Goal: Find specific page/section: Find specific page/section

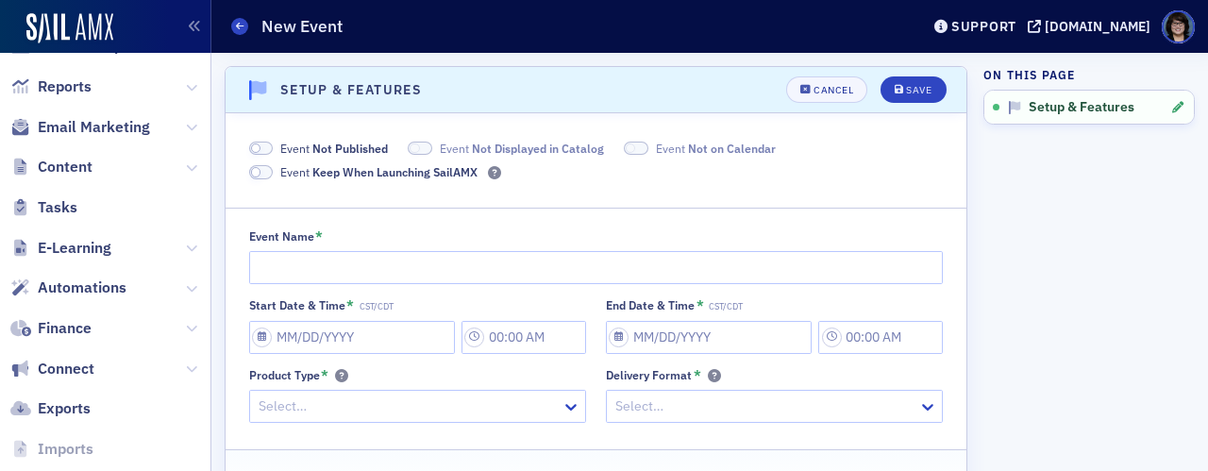
scroll to position [566, 0]
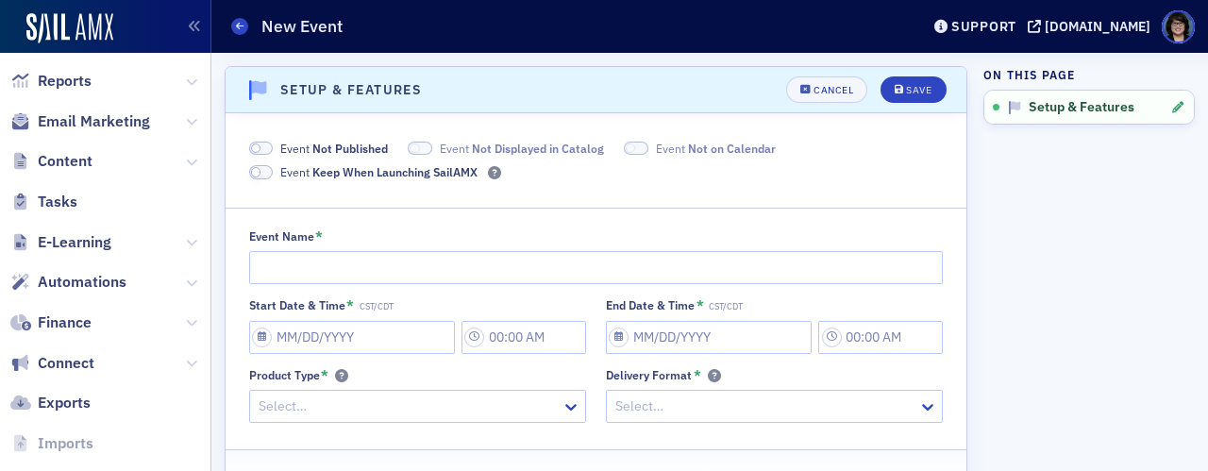
click at [120, 26] on div at bounding box center [105, 28] width 211 height 53
click at [190, 25] on icon "button" at bounding box center [194, 26] width 13 height 13
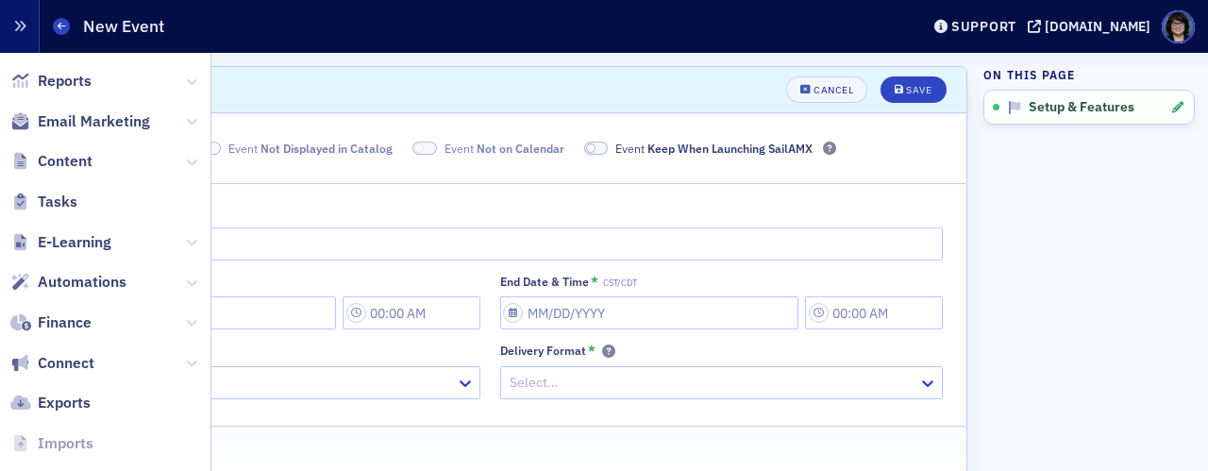
click at [190, 25] on div "Events New Event" at bounding box center [488, 26] width 871 height 36
click at [18, 28] on icon "button" at bounding box center [19, 26] width 13 height 13
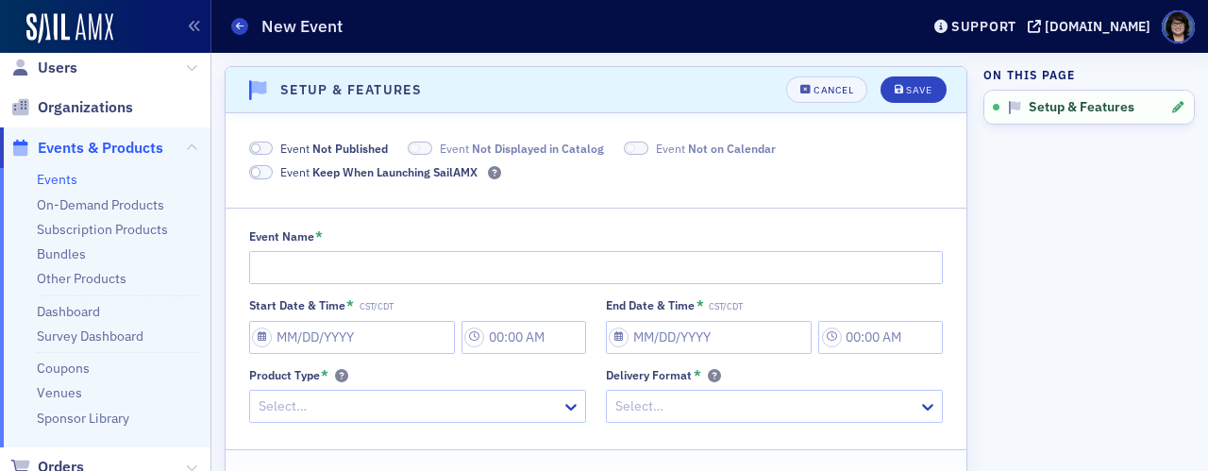
scroll to position [0, 0]
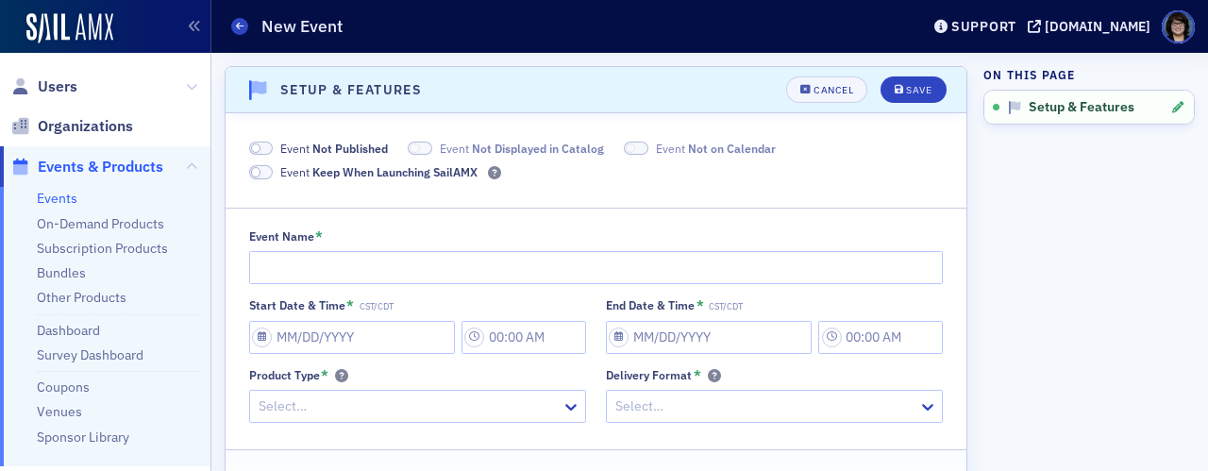
click at [81, 90] on span "Users" at bounding box center [105, 86] width 210 height 41
click at [50, 76] on span "Users" at bounding box center [58, 86] width 40 height 21
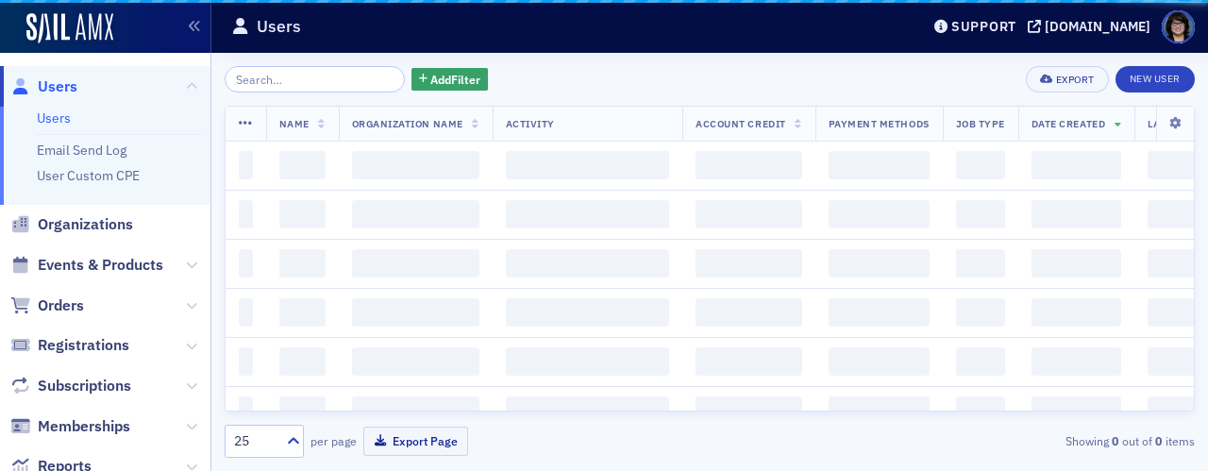
click at [55, 84] on span "Users" at bounding box center [58, 86] width 40 height 21
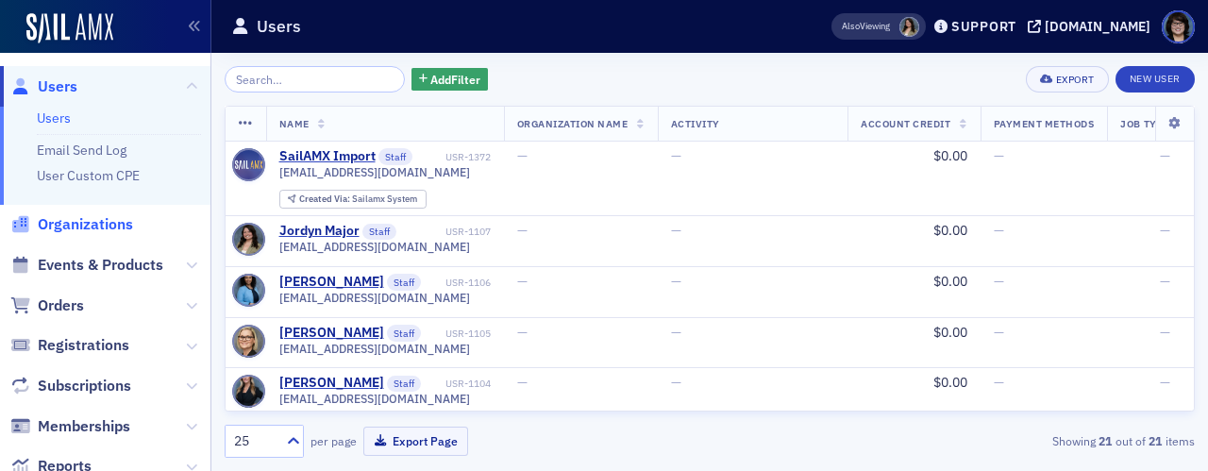
click at [84, 225] on span "Organizations" at bounding box center [85, 224] width 95 height 21
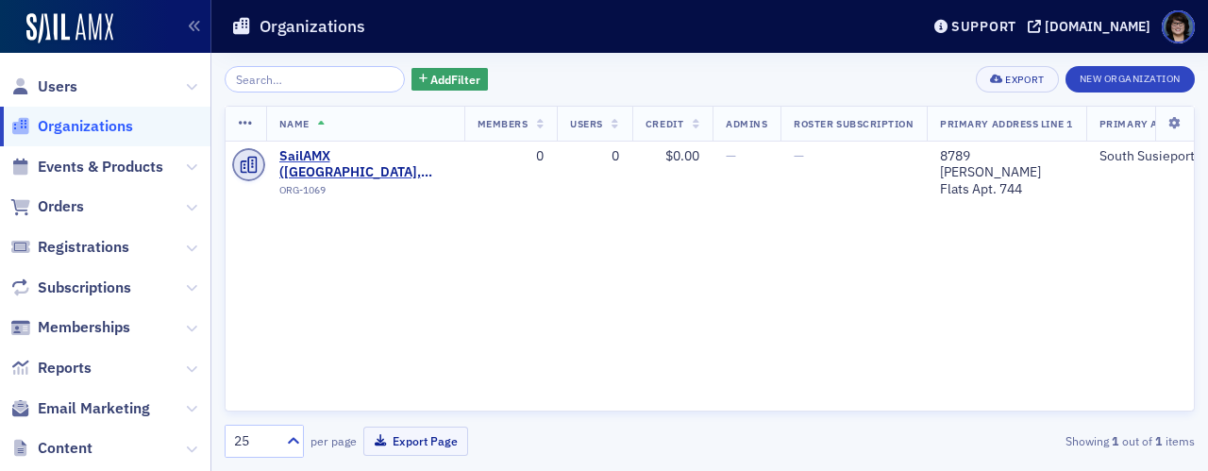
click at [309, 24] on h1 "Organizations" at bounding box center [313, 26] width 106 height 23
click at [60, 80] on span "Users" at bounding box center [58, 86] width 40 height 21
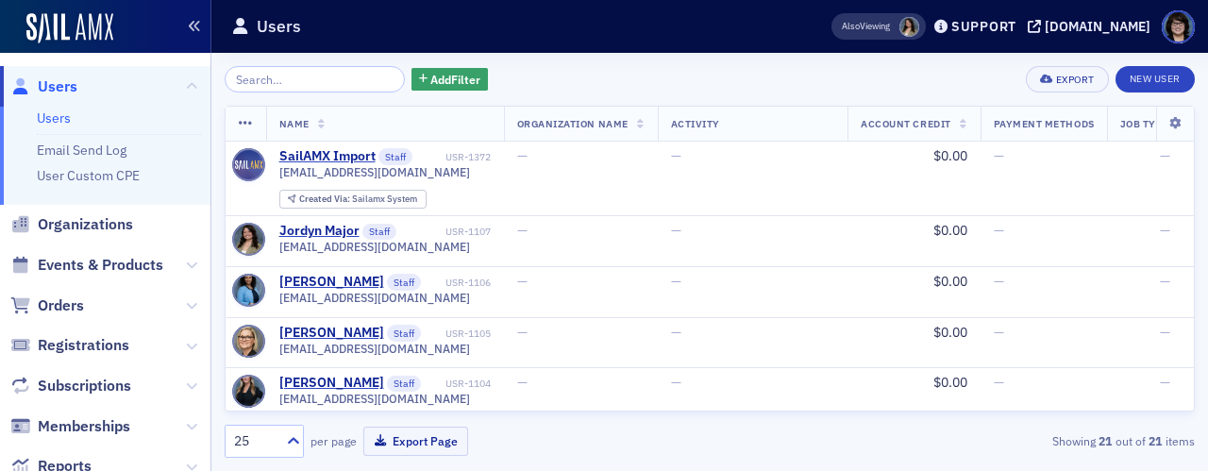
click at [195, 27] on icon "button" at bounding box center [194, 26] width 13 height 13
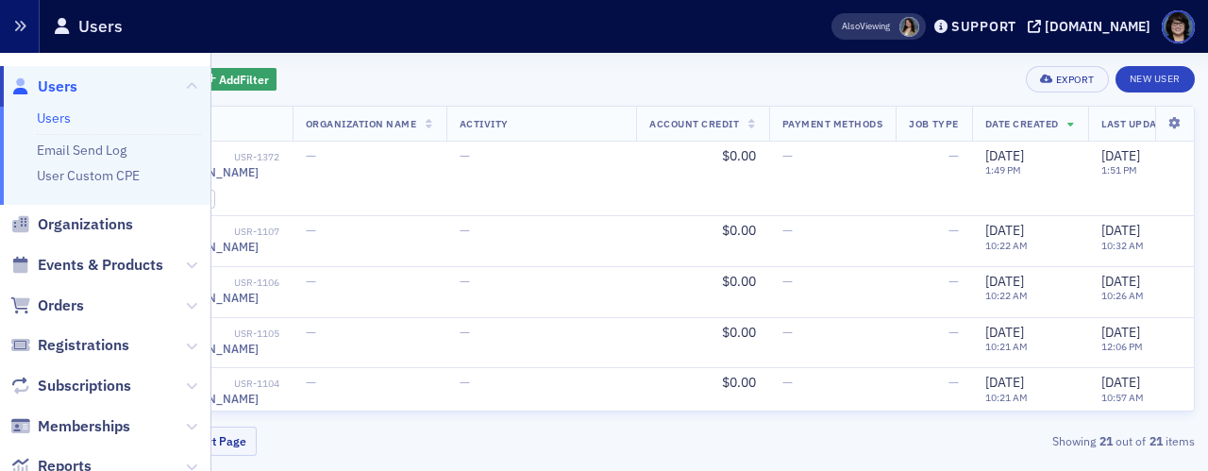
click at [21, 24] on icon "button" at bounding box center [19, 26] width 13 height 13
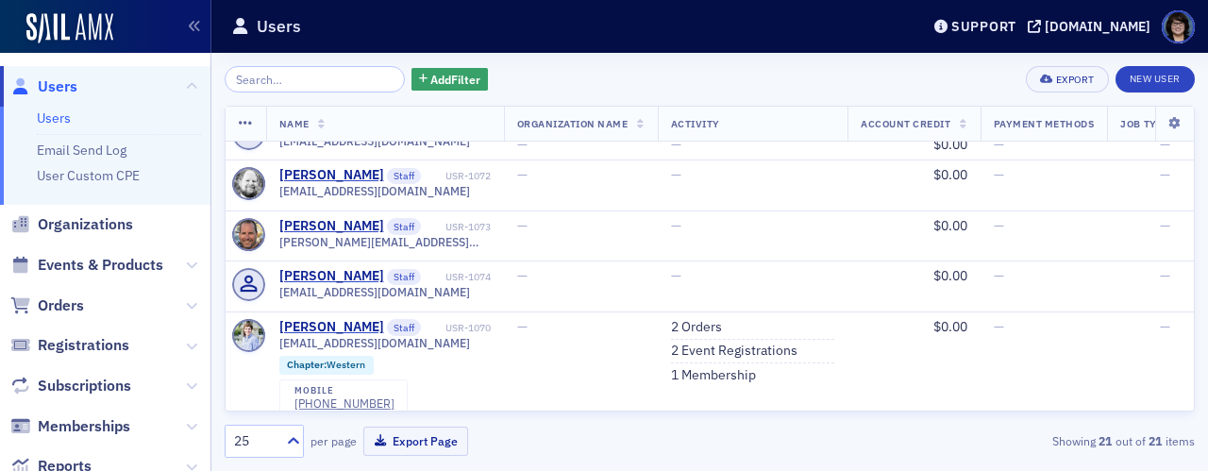
scroll to position [932, 0]
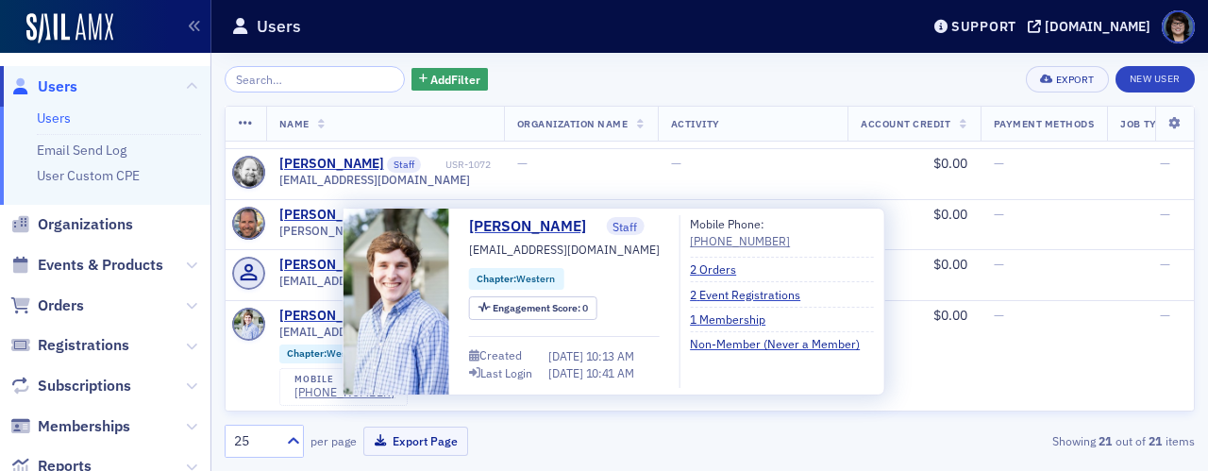
click at [579, 249] on span "[EMAIL_ADDRESS][DOMAIN_NAME]" at bounding box center [564, 249] width 191 height 17
click at [495, 251] on span "[EMAIL_ADDRESS][DOMAIN_NAME]" at bounding box center [564, 249] width 191 height 17
click at [472, 250] on span "[EMAIL_ADDRESS][DOMAIN_NAME]" at bounding box center [564, 249] width 191 height 17
click at [506, 226] on link "[PERSON_NAME]" at bounding box center [534, 226] width 131 height 23
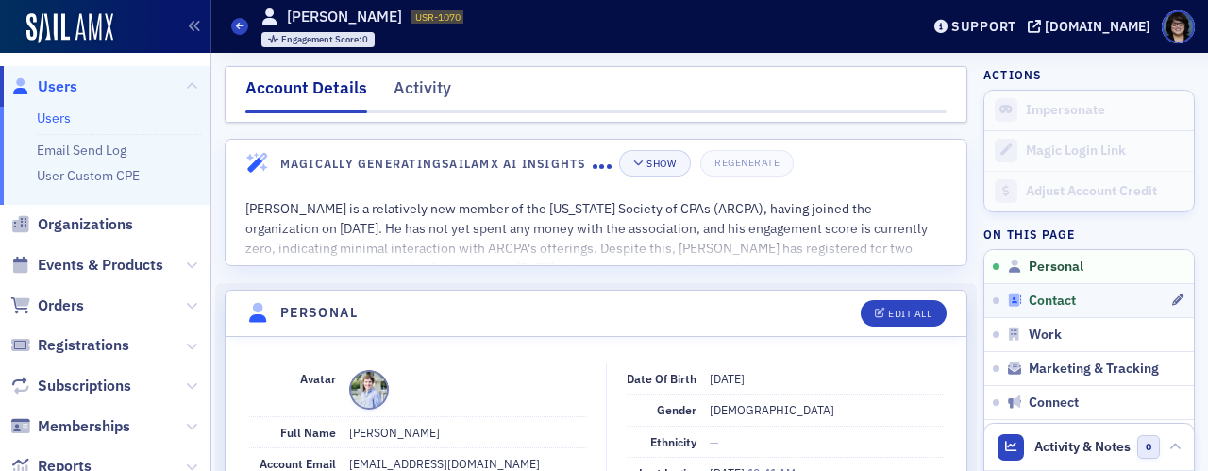
click at [1041, 299] on span "Contact" at bounding box center [1052, 301] width 47 height 17
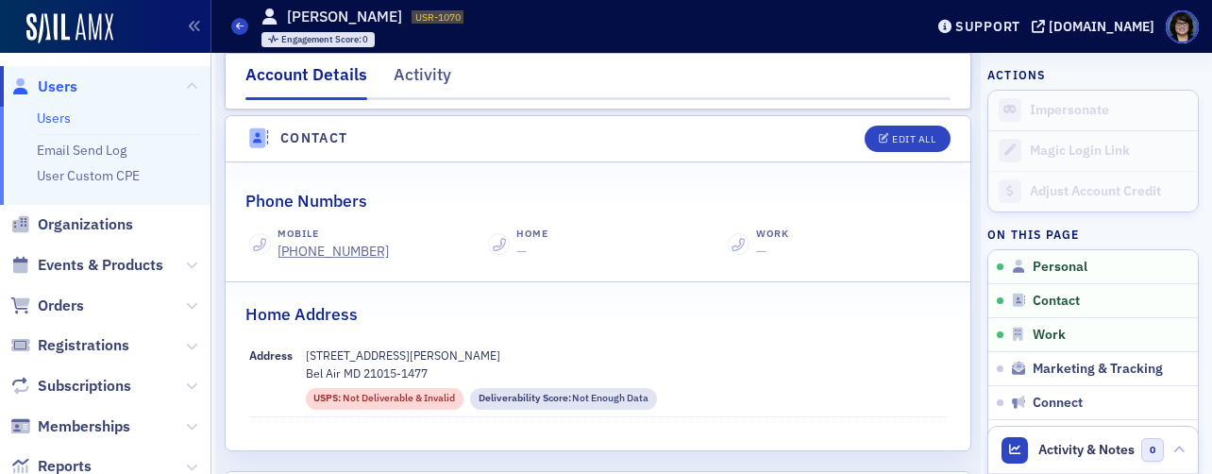
scroll to position [766, 0]
